Goal: Navigation & Orientation: Find specific page/section

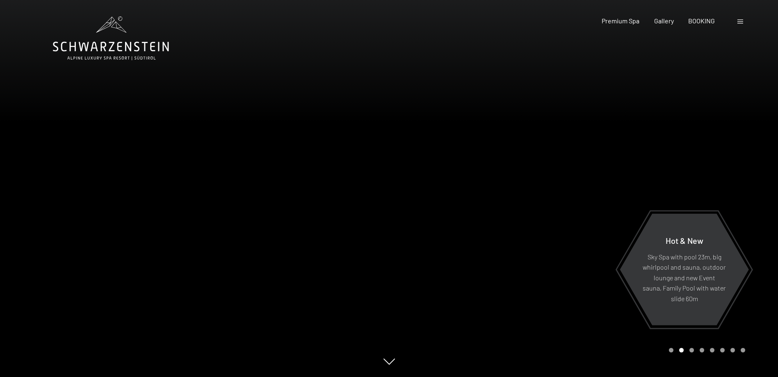
click at [740, 21] on span at bounding box center [740, 22] width 6 height 4
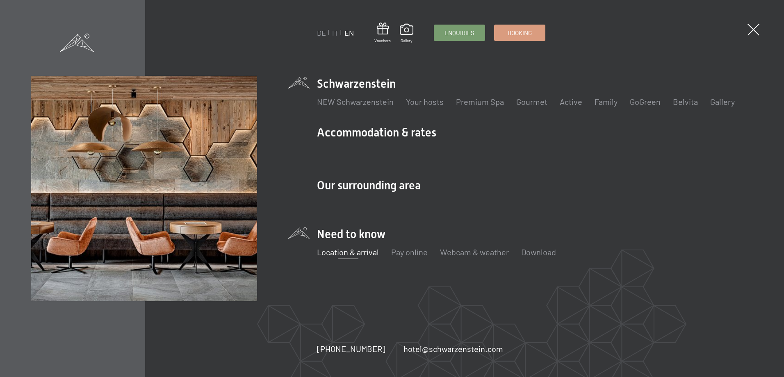
click at [354, 255] on link "Location & arrival" at bounding box center [348, 252] width 62 height 10
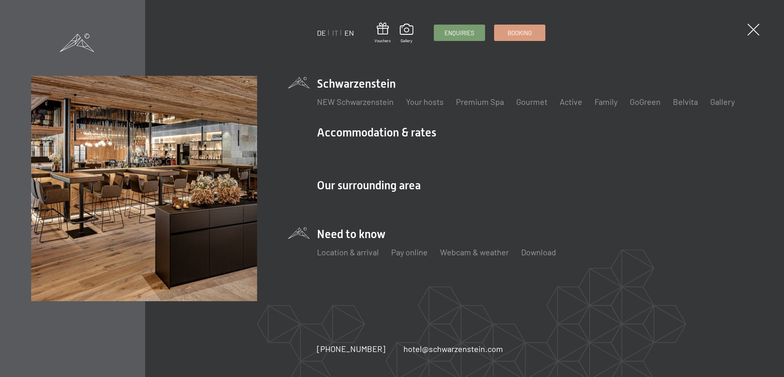
click at [320, 30] on link "DE" at bounding box center [321, 32] width 9 height 9
click at [320, 32] on link "DE" at bounding box center [321, 32] width 9 height 9
click at [324, 33] on link "DE" at bounding box center [321, 32] width 9 height 9
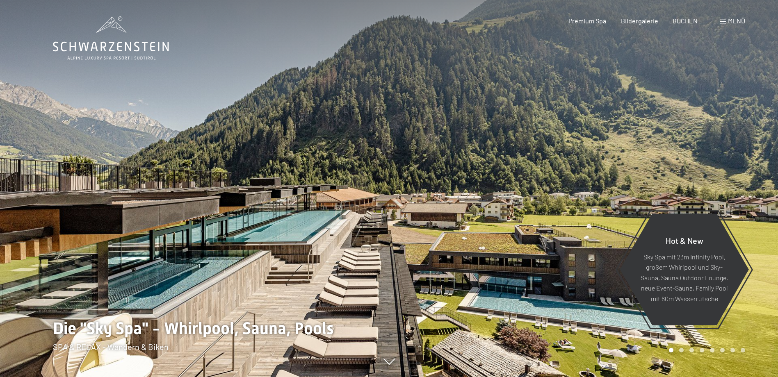
click at [728, 19] on span "Menü" at bounding box center [736, 21] width 17 height 8
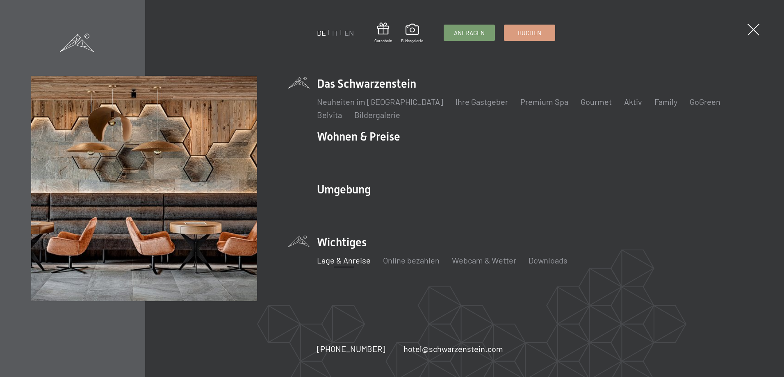
click at [344, 263] on link "Lage & Anreise" at bounding box center [344, 261] width 54 height 10
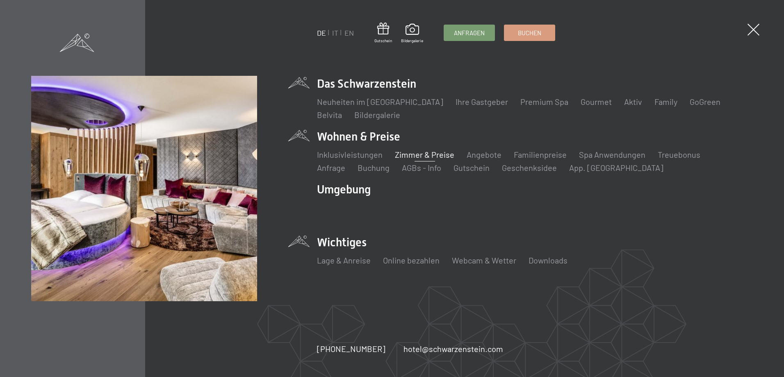
click at [429, 153] on link "Zimmer & Preise" at bounding box center [424, 155] width 59 height 10
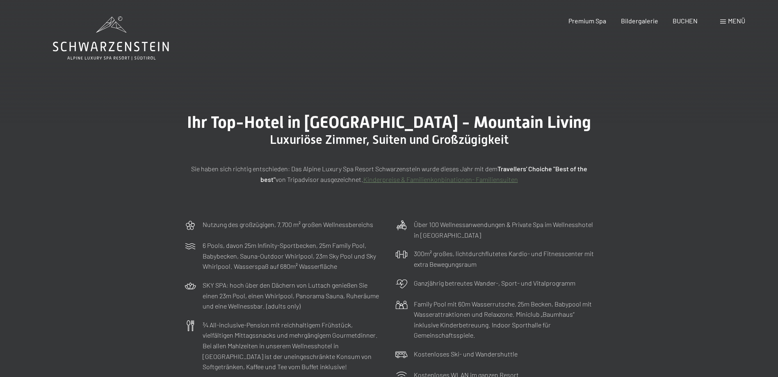
click at [733, 20] on span "Menü" at bounding box center [736, 21] width 17 height 8
click at [733, 20] on div "Menü" at bounding box center [732, 20] width 25 height 9
drag, startPoint x: 733, startPoint y: 20, endPoint x: 726, endPoint y: 21, distance: 7.6
click at [726, 21] on span at bounding box center [723, 22] width 6 height 4
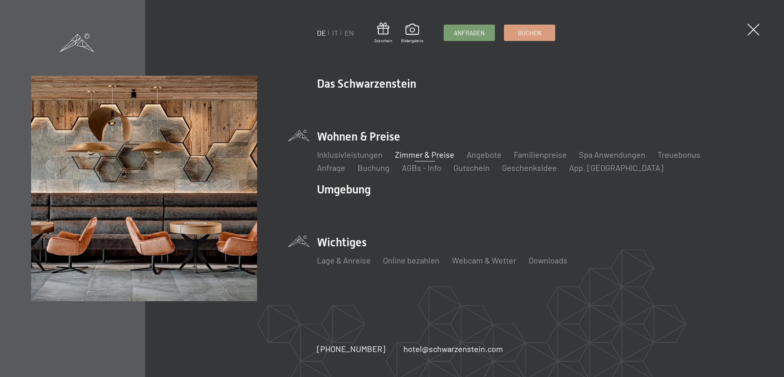
click at [344, 240] on li "Wichtiges Lage & Anreise Online bezahlen Webcam & Wetter Downloads" at bounding box center [535, 255] width 436 height 41
click at [338, 260] on link "Lage & Anreise" at bounding box center [344, 261] width 54 height 10
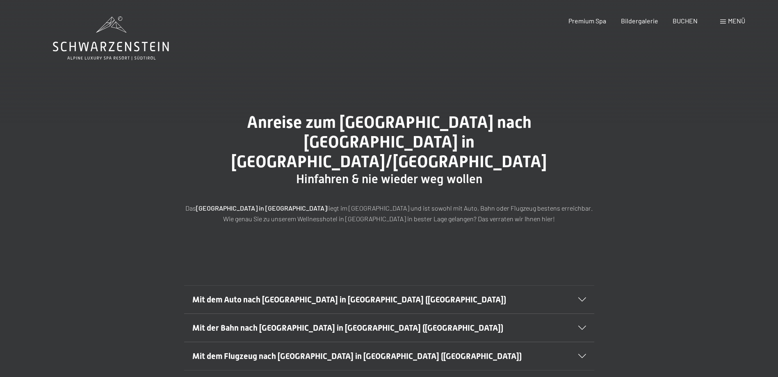
click at [725, 19] on div "Menü" at bounding box center [732, 20] width 25 height 9
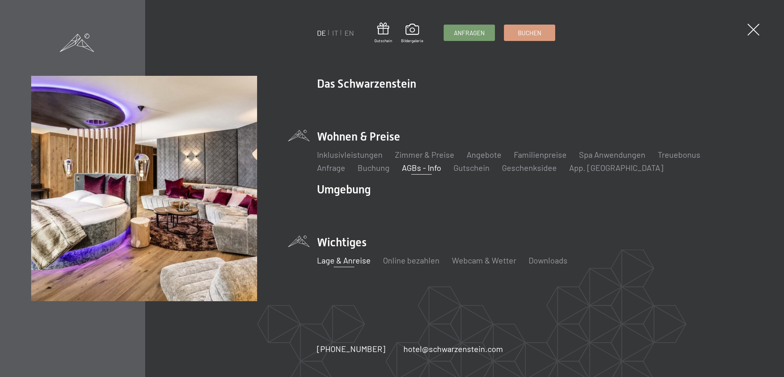
click at [402, 169] on link "AGBs - Info" at bounding box center [421, 168] width 39 height 10
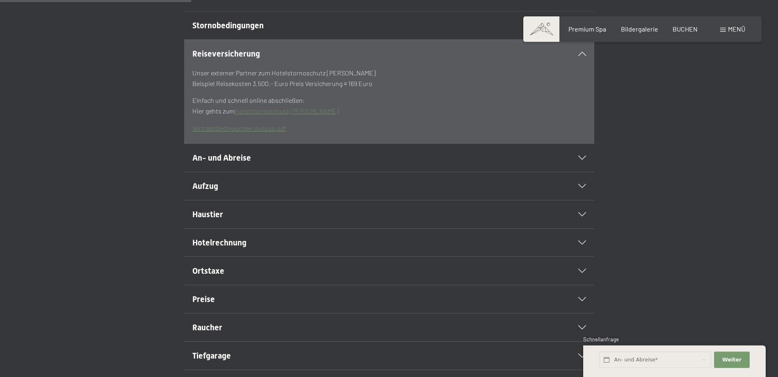
scroll to position [246, 0]
click at [232, 219] on h2 "Haustier" at bounding box center [369, 213] width 354 height 11
